Goal: Task Accomplishment & Management: Use online tool/utility

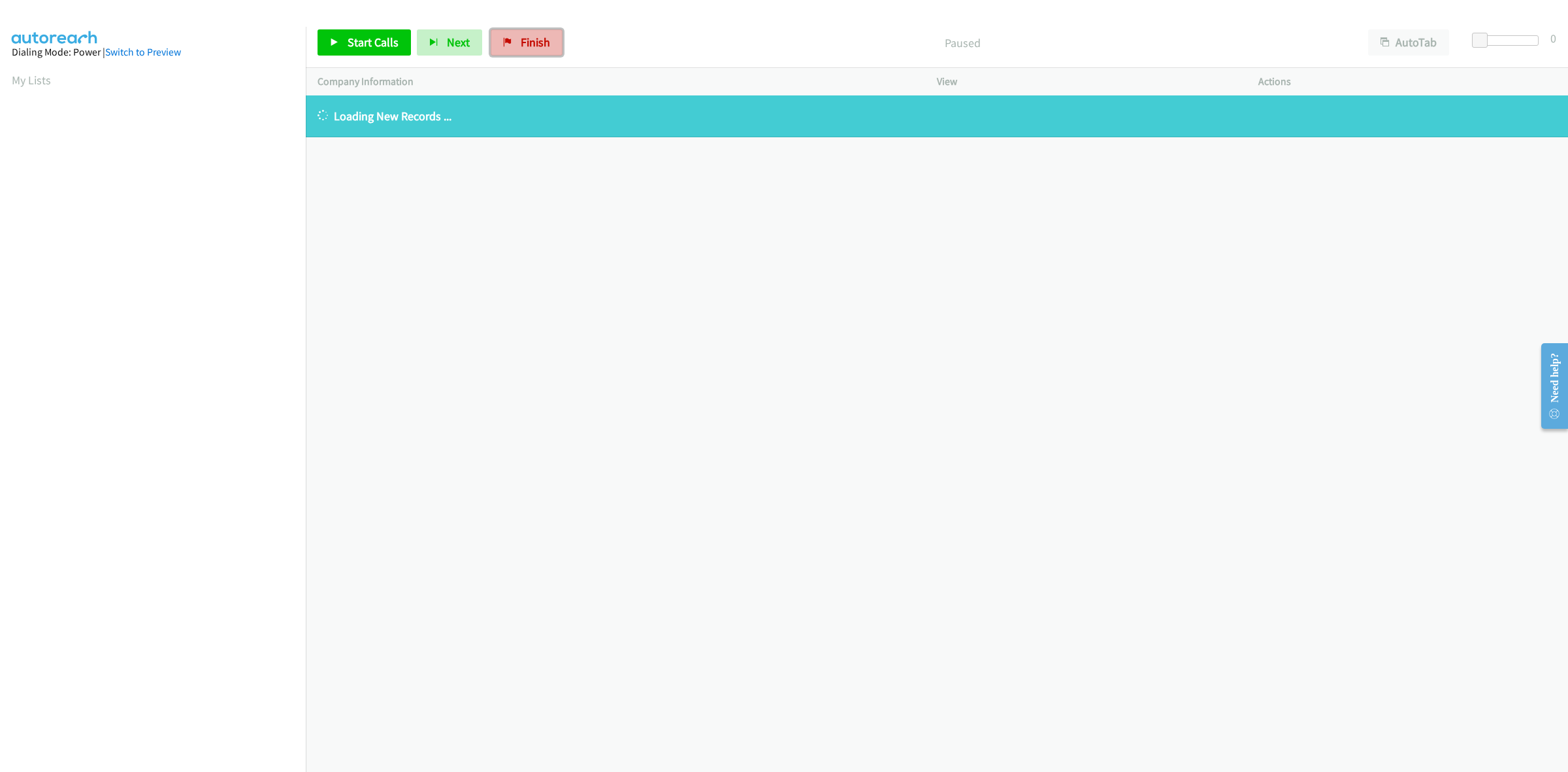
click at [539, 42] on span "Finish" at bounding box center [535, 42] width 29 height 15
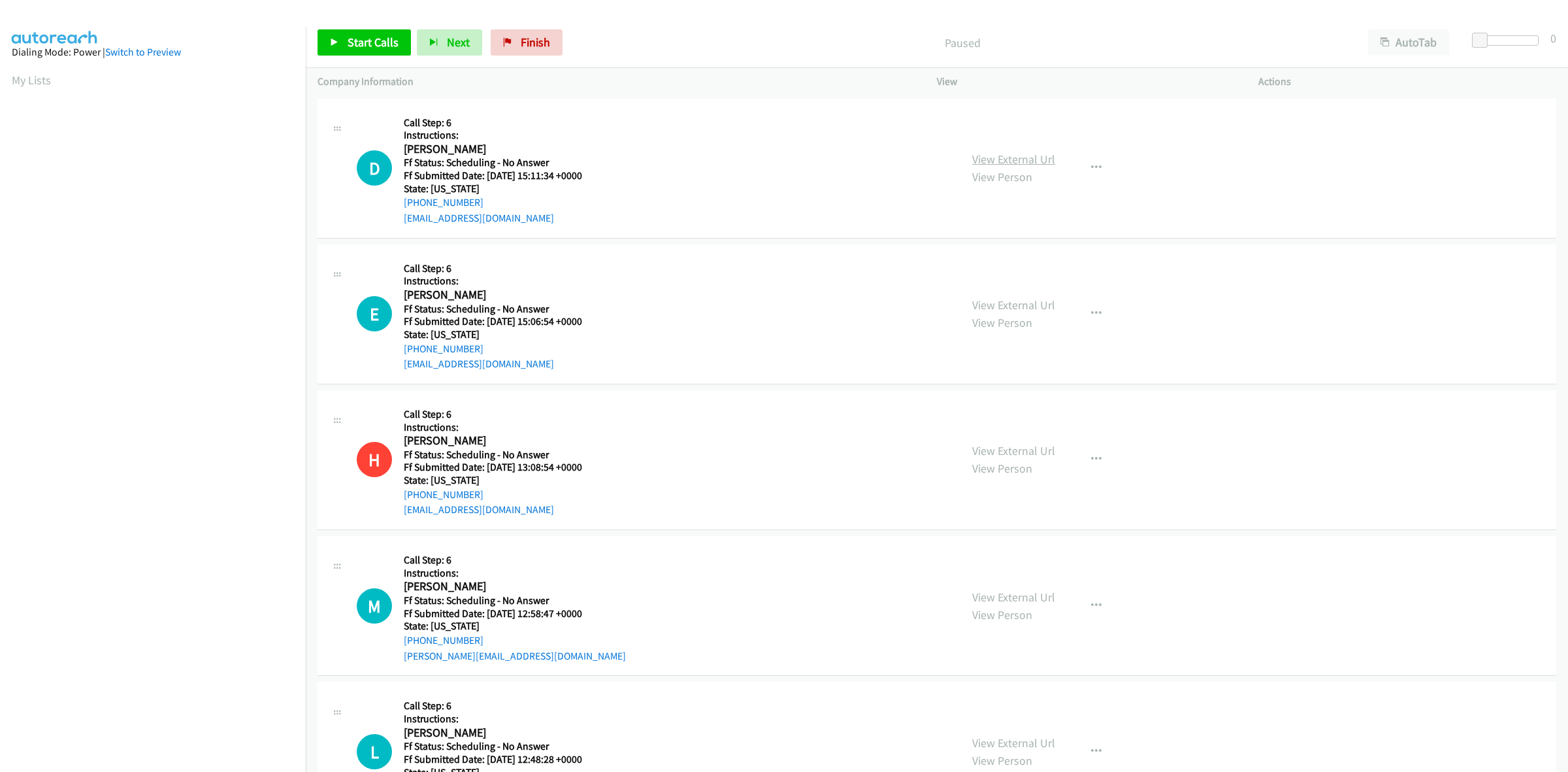
click at [1023, 162] on link "View External Url" at bounding box center [1013, 159] width 83 height 15
click at [1006, 305] on link "View External Url" at bounding box center [1013, 305] width 83 height 15
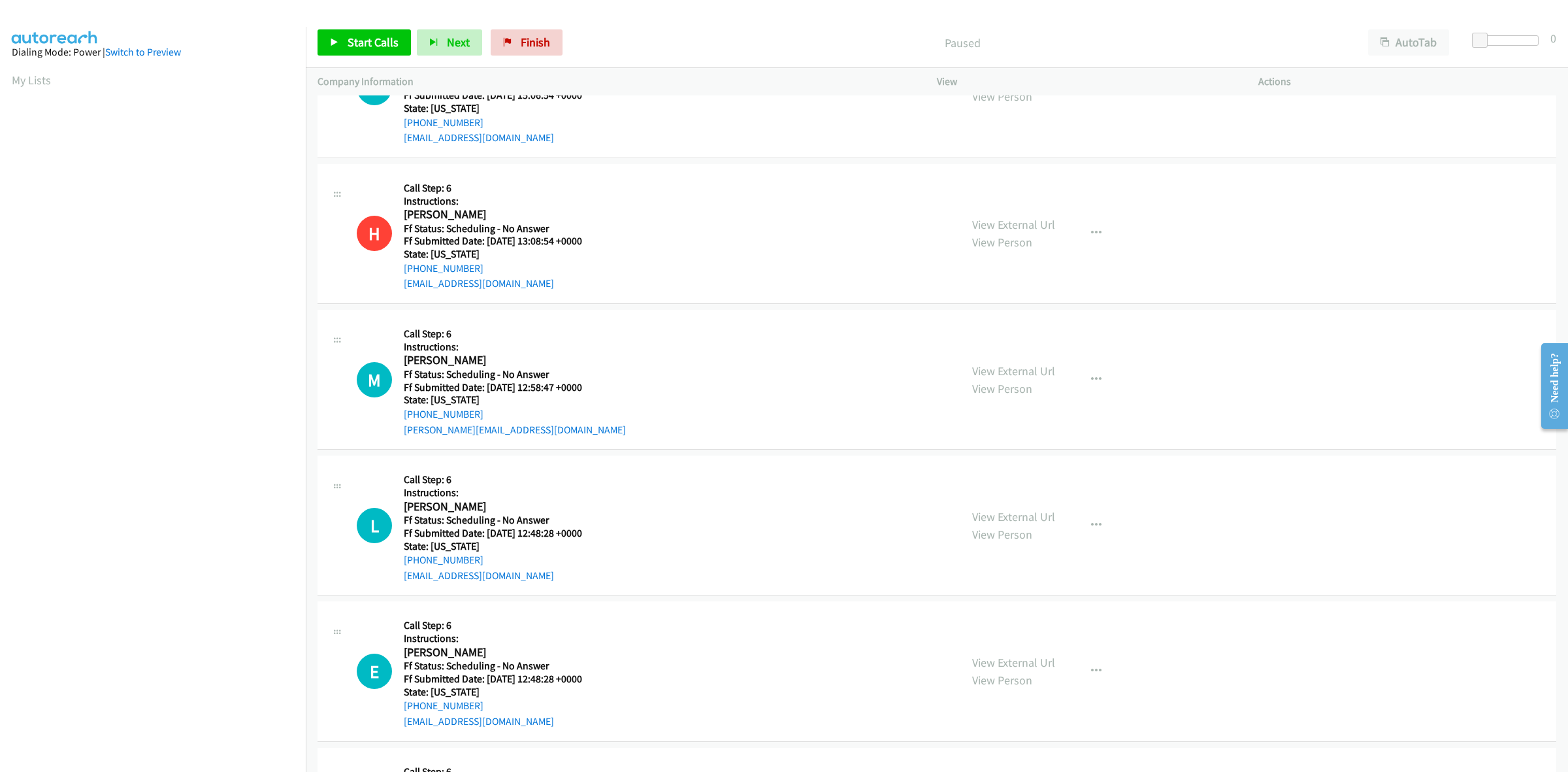
scroll to position [227, 0]
click at [1000, 373] on link "View External Url" at bounding box center [1013, 369] width 83 height 15
click at [1029, 514] on link "View External Url" at bounding box center [1013, 515] width 83 height 15
click at [988, 661] on link "View External Url" at bounding box center [1013, 661] width 83 height 15
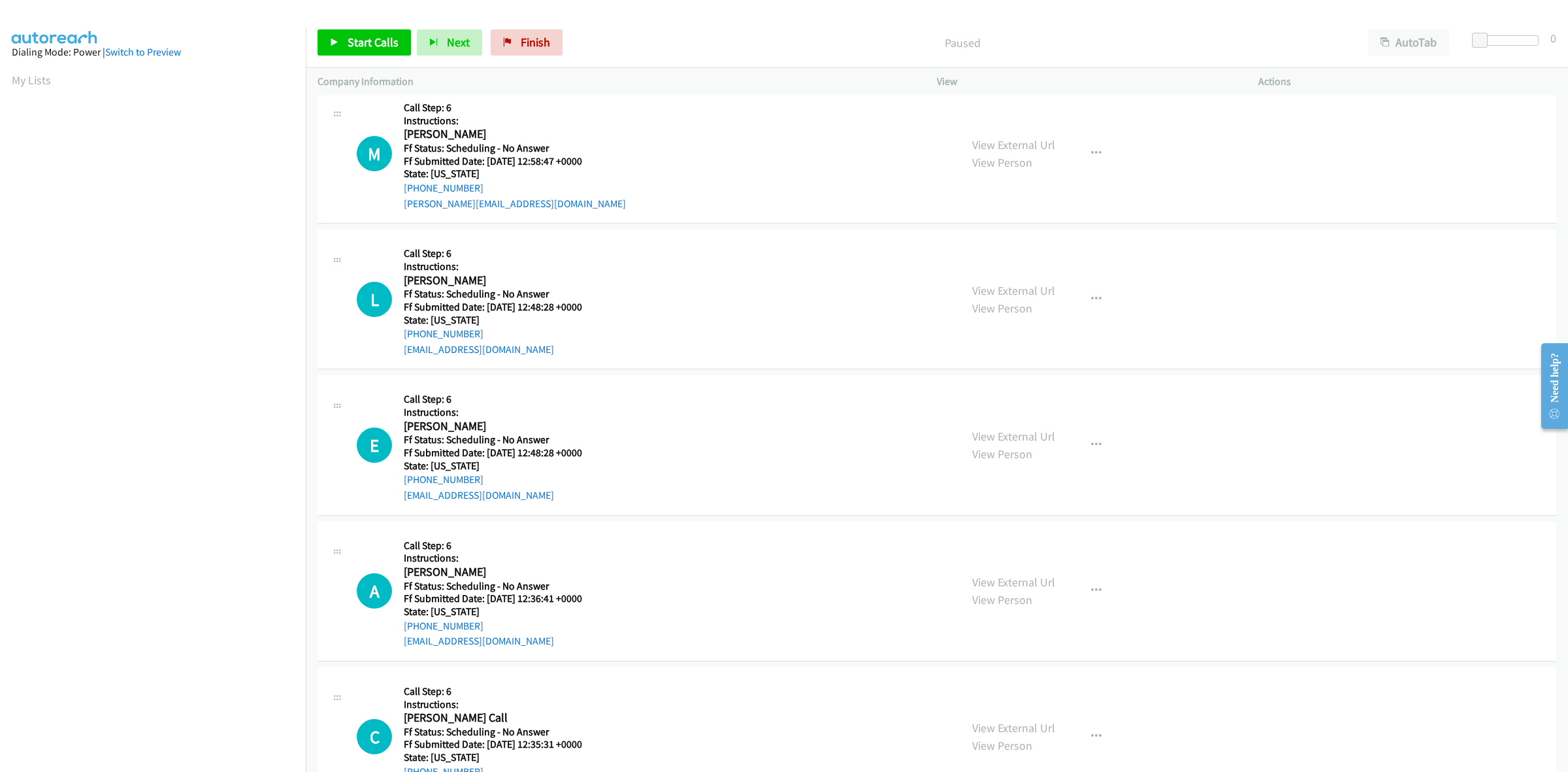
scroll to position [453, 0]
click at [1001, 584] on link "View External Url" at bounding box center [1013, 581] width 83 height 15
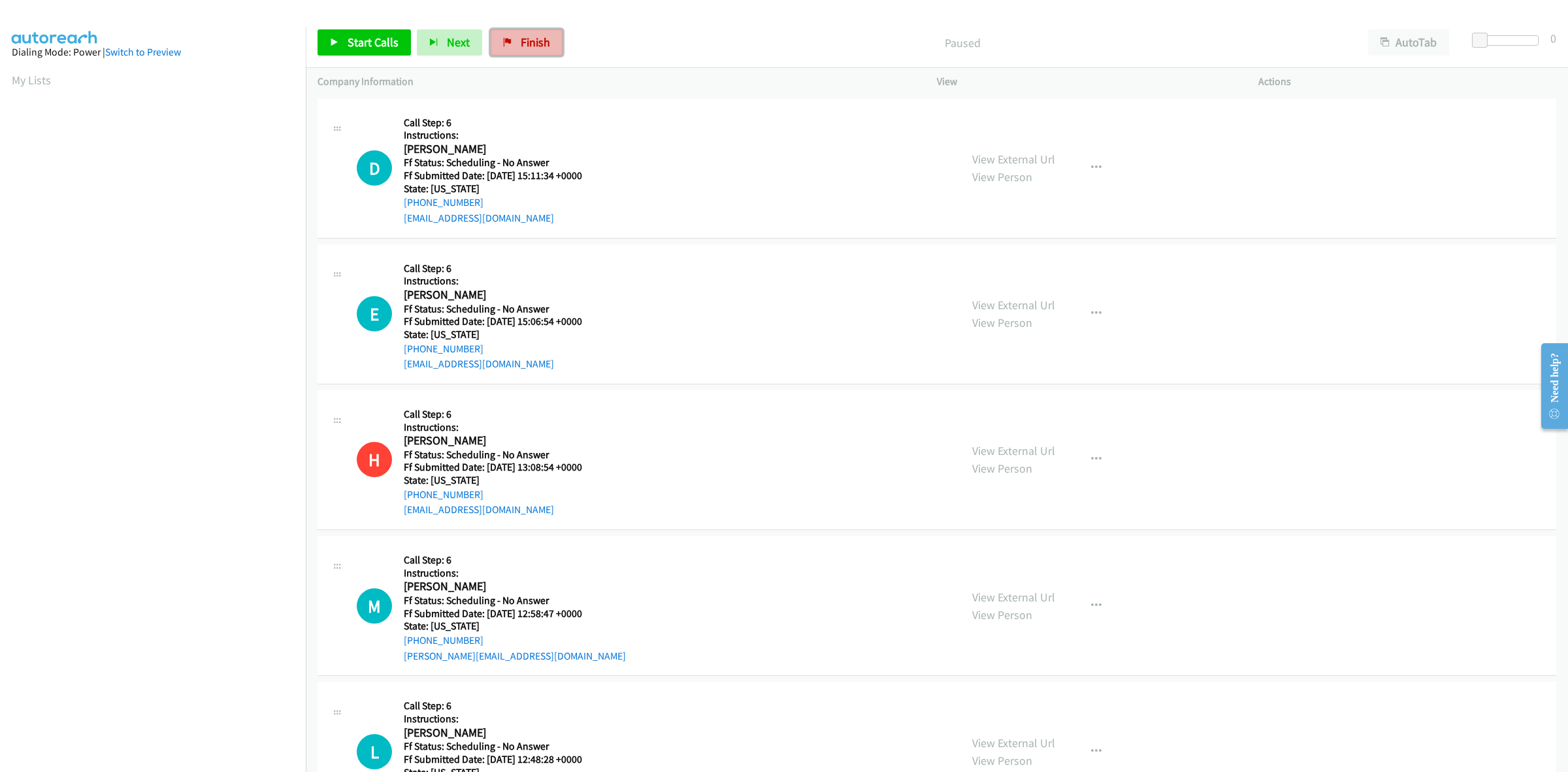
click at [540, 35] on span "Finish" at bounding box center [535, 42] width 29 height 15
